Goal: Information Seeking & Learning: Find specific fact

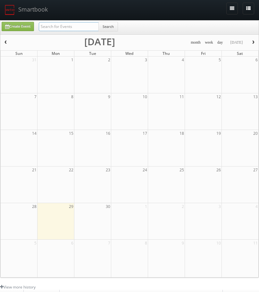
drag, startPoint x: 0, startPoint y: 0, endPoint x: 88, endPoint y: 28, distance: 92.0
click at [88, 28] on input "text" at bounding box center [69, 26] width 60 height 9
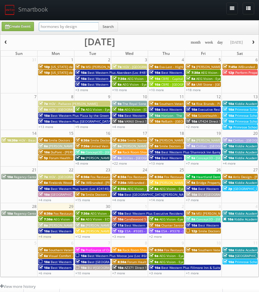
type input "hormones by design"
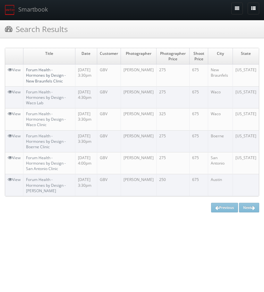
click at [40, 72] on link "Forum Health - Hormones by Design - New Braunfels Clinic" at bounding box center [46, 75] width 40 height 16
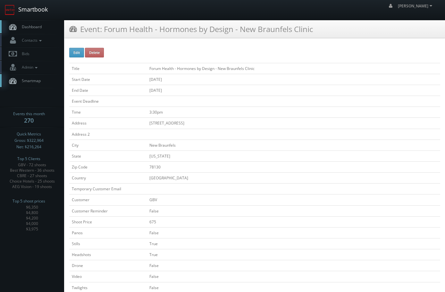
click at [33, 10] on link "Smartbook" at bounding box center [26, 10] width 53 height 20
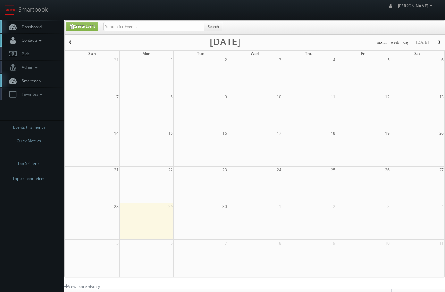
click at [53, 44] on link "Contacts" at bounding box center [32, 40] width 64 height 13
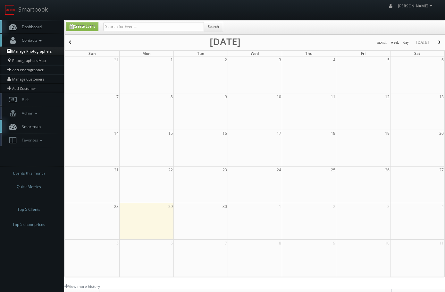
click at [38, 49] on link "Manage Photographers" at bounding box center [32, 51] width 64 height 9
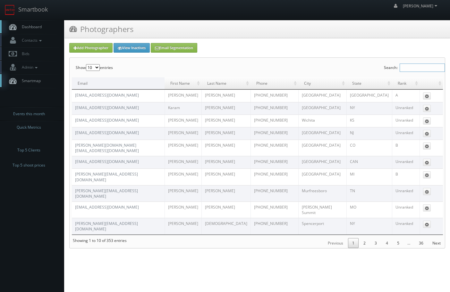
click at [418, 66] on input "Search:" at bounding box center [422, 68] width 45 height 8
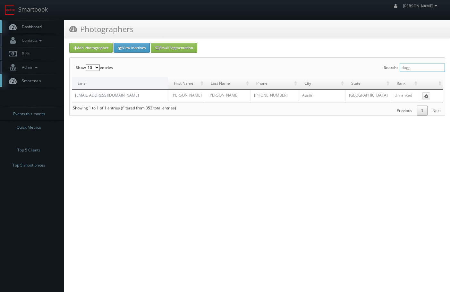
type input "dugg"
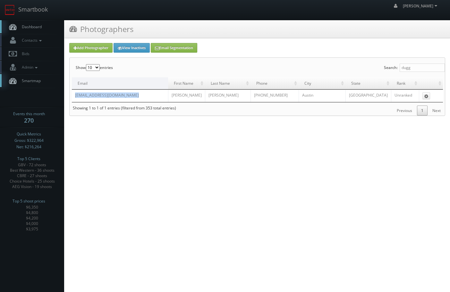
drag, startPoint x: 160, startPoint y: 93, endPoint x: 74, endPoint y: 96, distance: 86.7
click at [74, 96] on td "vtourstudiosaustin@gmail.com" at bounding box center [120, 96] width 96 height 13
copy link "vtourstudiosaustin@gmail.com"
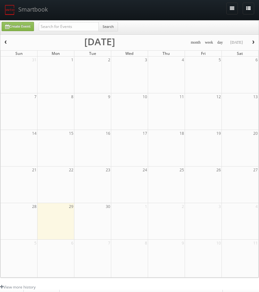
click at [86, 16] on div "Smartbook Toggle Side Navigation Toggle Top Navigation" at bounding box center [129, 10] width 259 height 20
click at [81, 25] on input "text" at bounding box center [69, 26] width 60 height 9
type input "marigold"
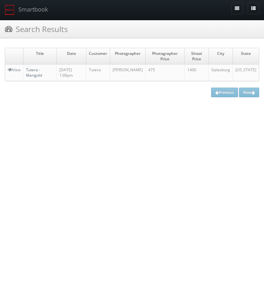
click at [30, 73] on link "Tutera - Marigold" at bounding box center [34, 72] width 16 height 11
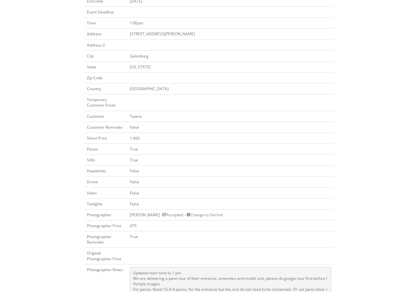
scroll to position [225, 0]
